Goal: Transaction & Acquisition: Obtain resource

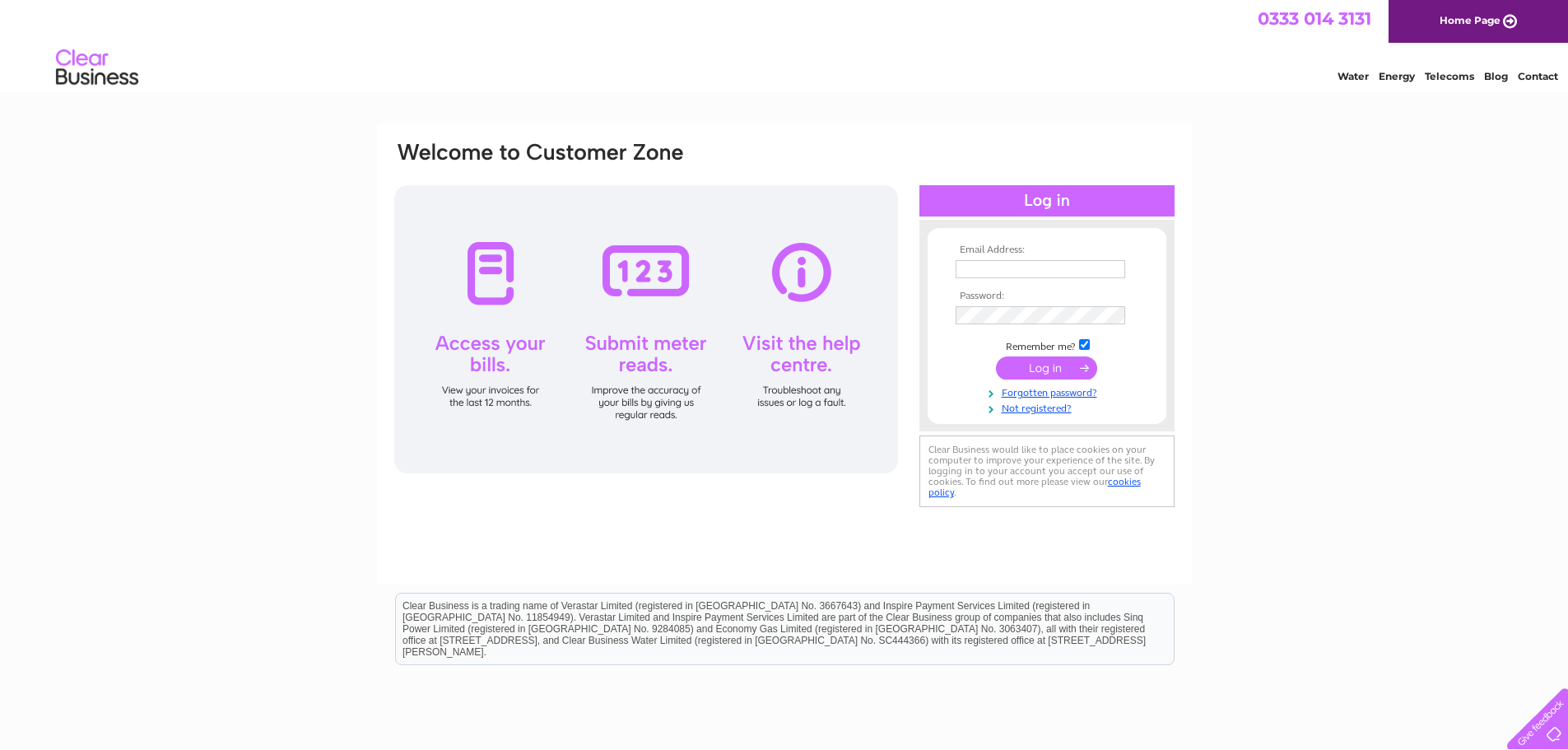
type input "shop@templesports.co.uk"
click at [1043, 363] on input "submit" at bounding box center [1046, 368] width 101 height 23
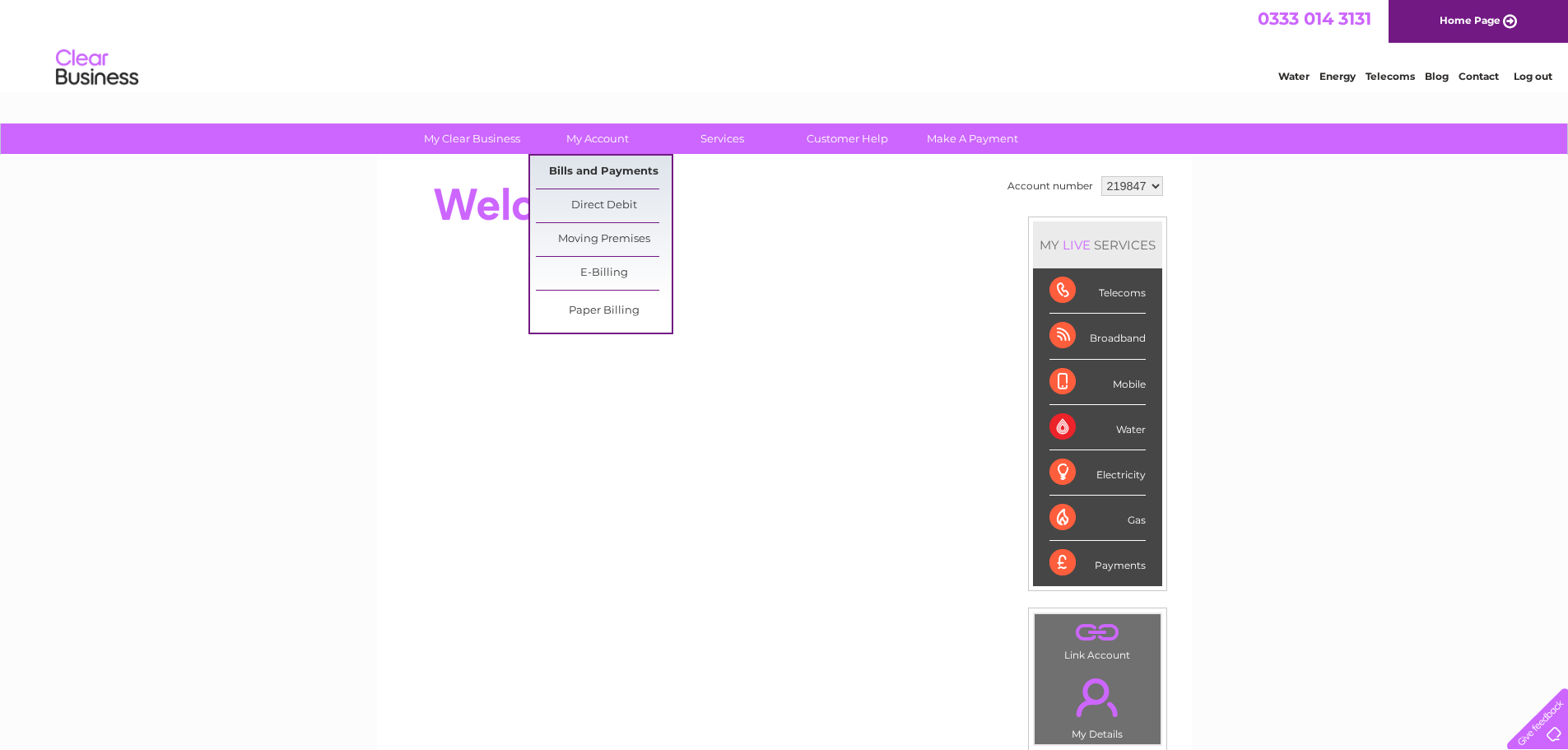
click at [606, 168] on link "Bills and Payments" at bounding box center [604, 172] width 136 height 33
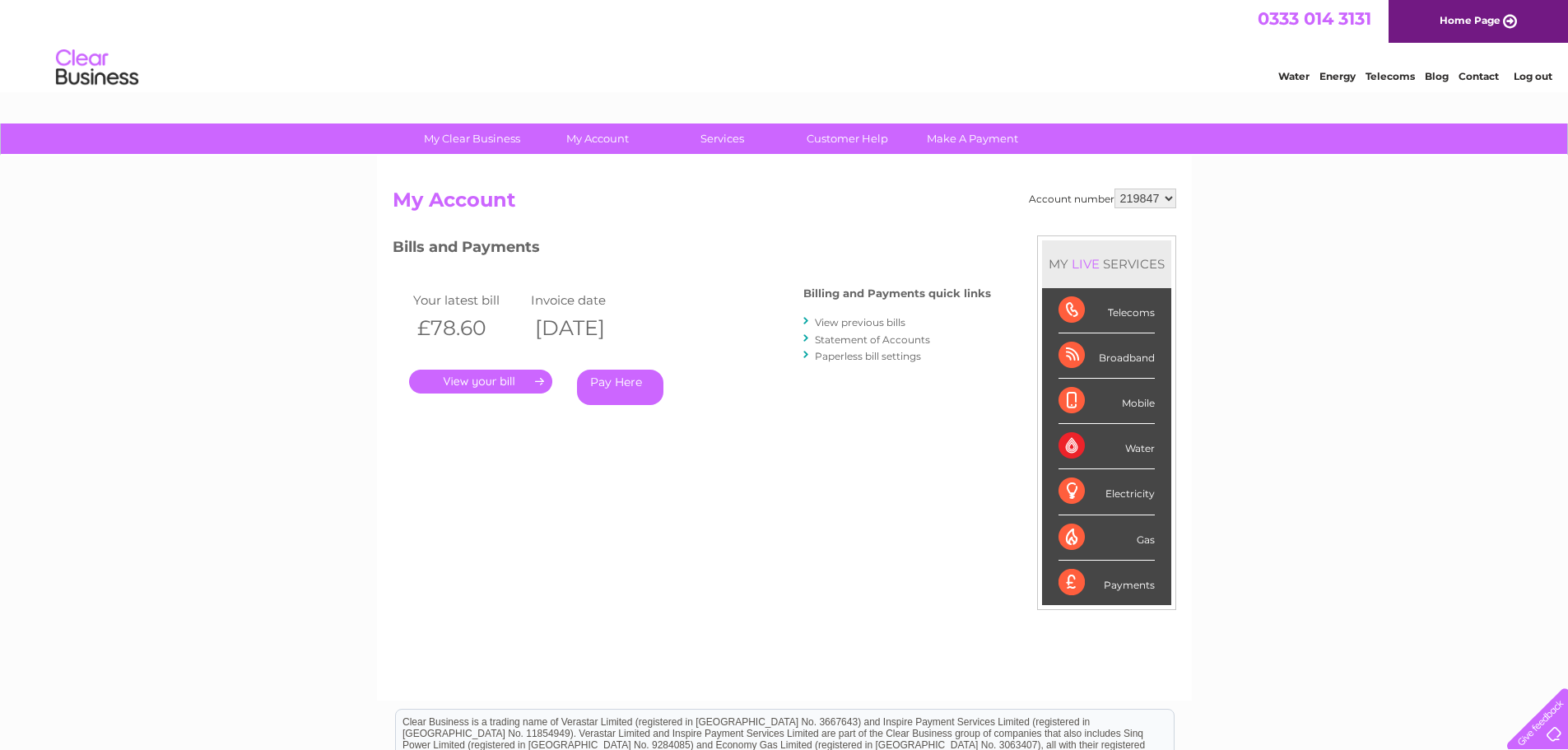
click at [499, 373] on link "." at bounding box center [481, 381] width 144 height 24
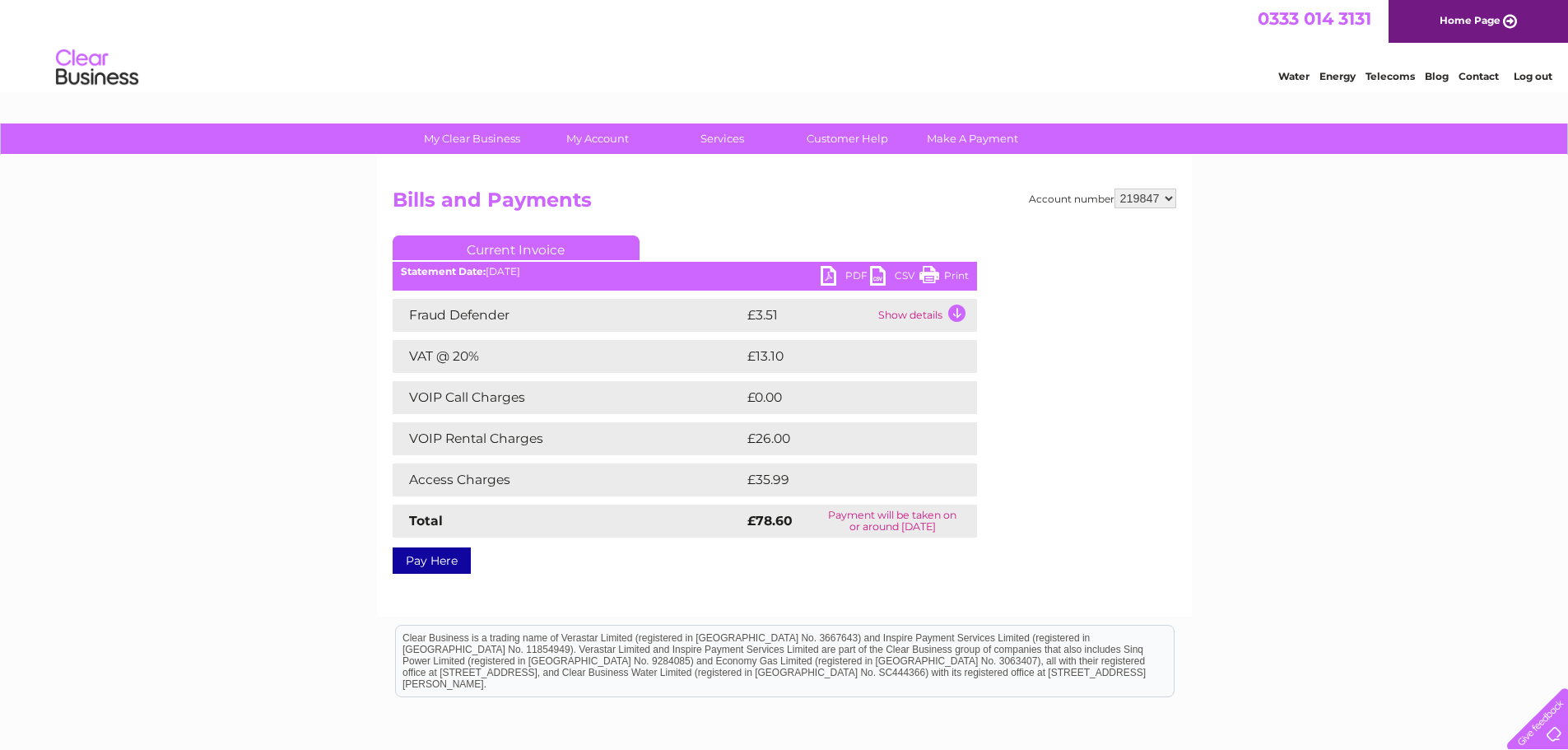
click at [827, 275] on link "PDF" at bounding box center [845, 278] width 49 height 24
click at [1556, 737] on div at bounding box center [1556, 737] width 0 height 0
click at [1167, 200] on select "219847 219864 390732" at bounding box center [1145, 198] width 62 height 19
select select "390732"
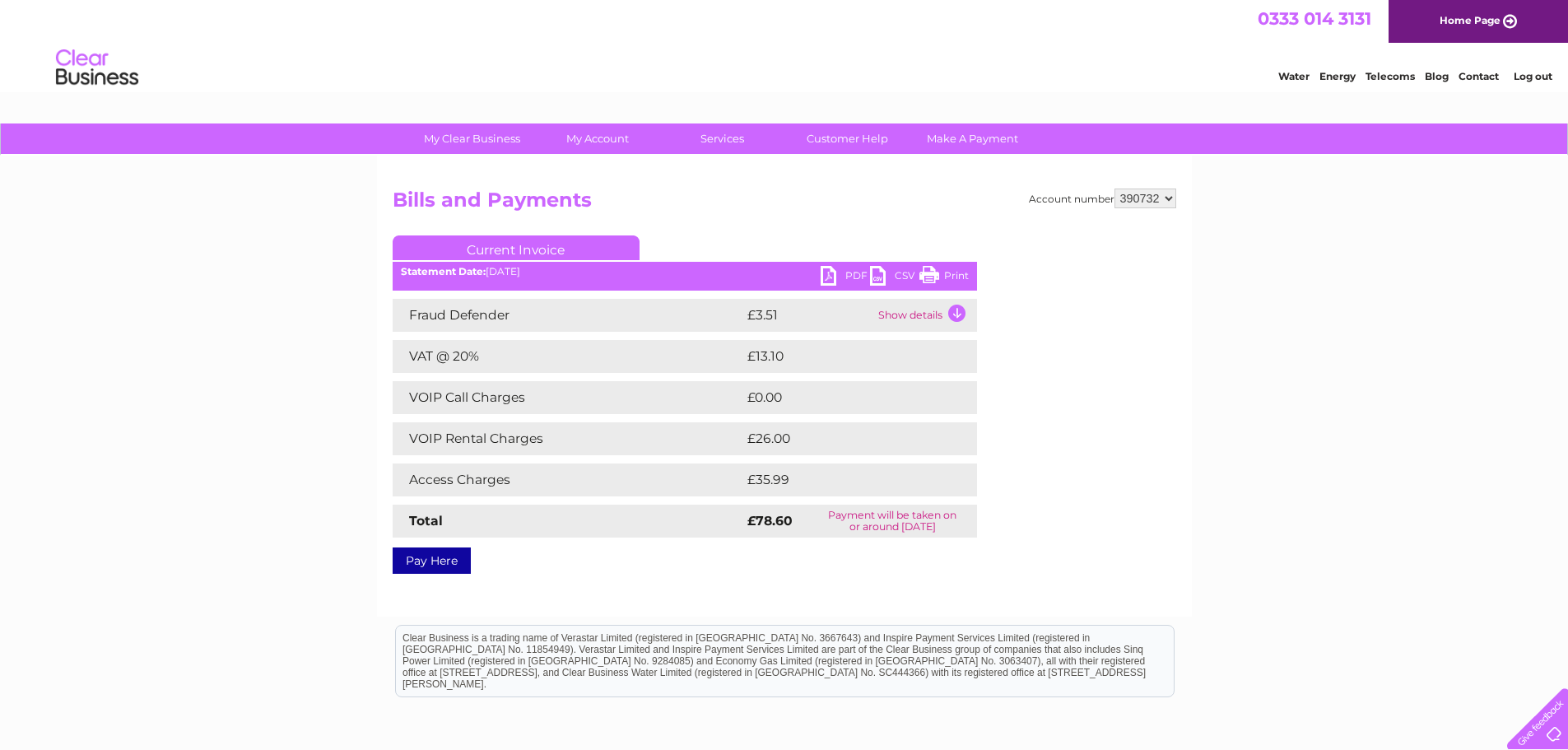
click at [1114, 189] on select "219847 219864 390732" at bounding box center [1145, 198] width 62 height 19
click at [1169, 197] on select "219847 219864 390732" at bounding box center [1145, 198] width 62 height 19
click at [1114, 189] on select "219847 219864 390732" at bounding box center [1145, 198] width 62 height 19
click at [1170, 200] on select "219847 219864 390732" at bounding box center [1145, 198] width 62 height 19
select select "390732"
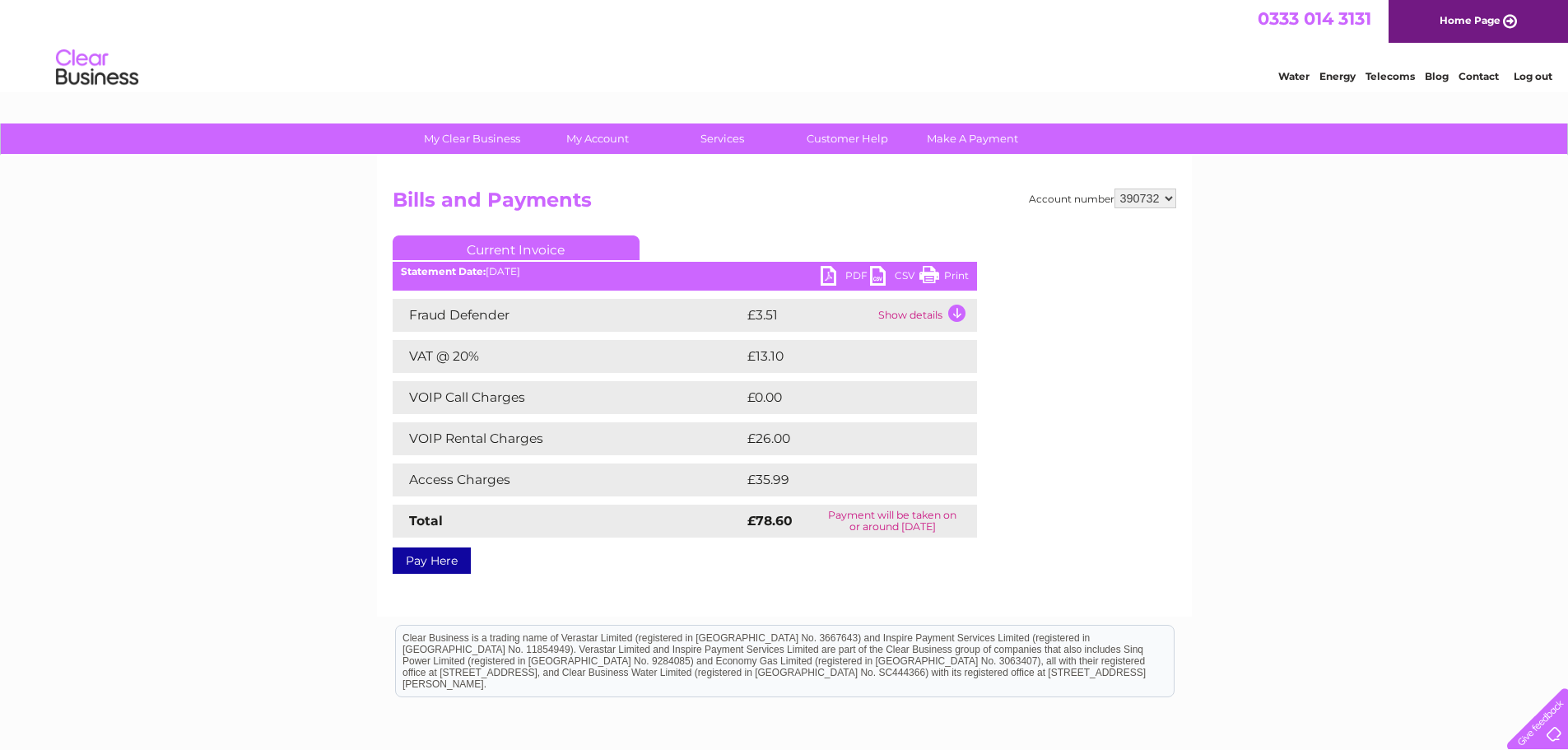
click at [1114, 189] on select "219847 219864 390732" at bounding box center [1145, 198] width 62 height 19
click at [831, 281] on link "PDF" at bounding box center [845, 278] width 49 height 24
